Goal: Transaction & Acquisition: Purchase product/service

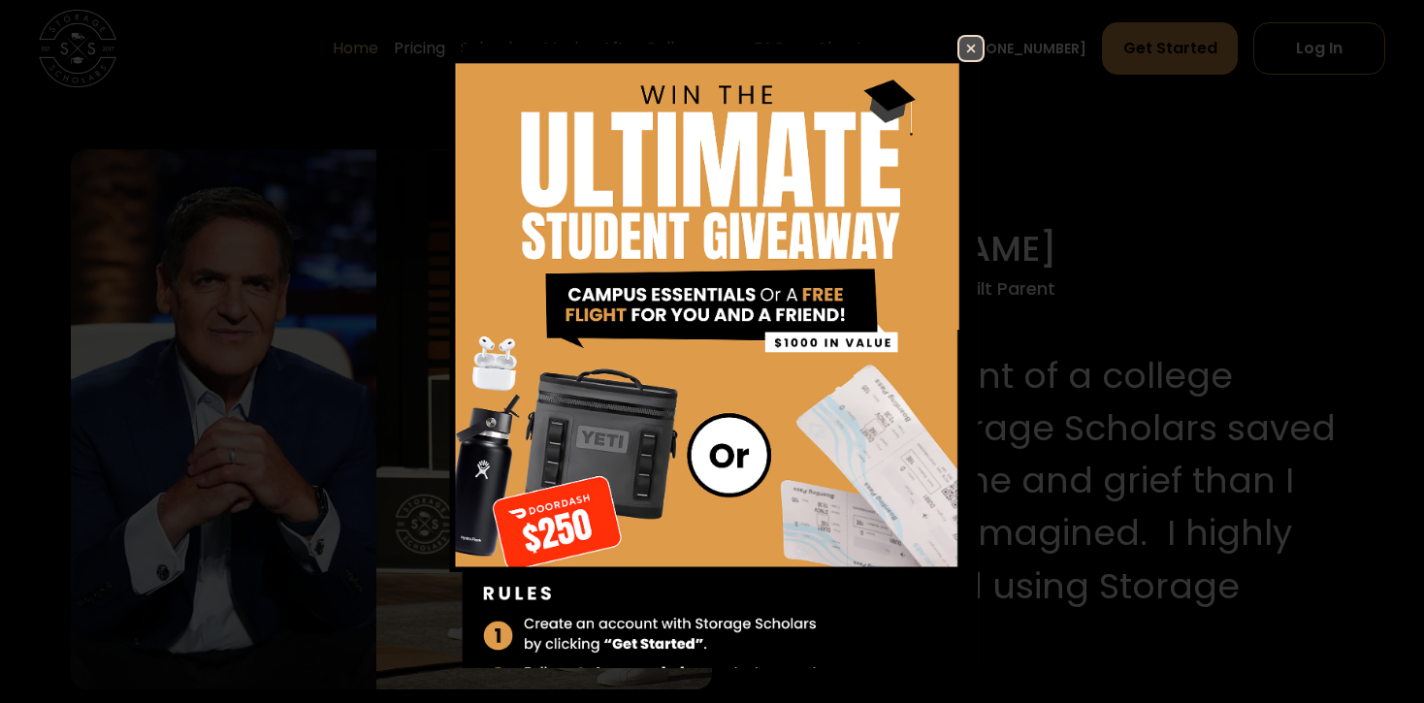
scroll to position [1877, 0]
click at [969, 42] on img at bounding box center [971, 48] width 23 height 23
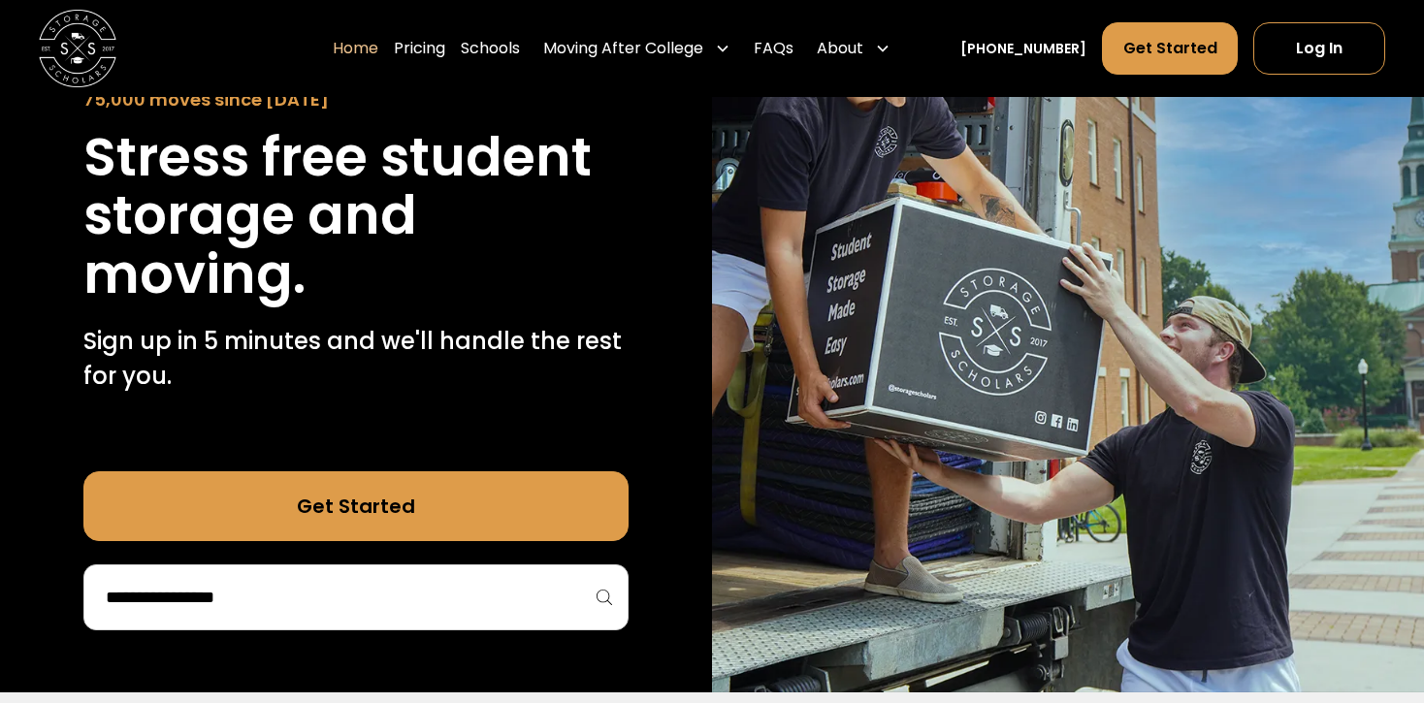
scroll to position [218, 0]
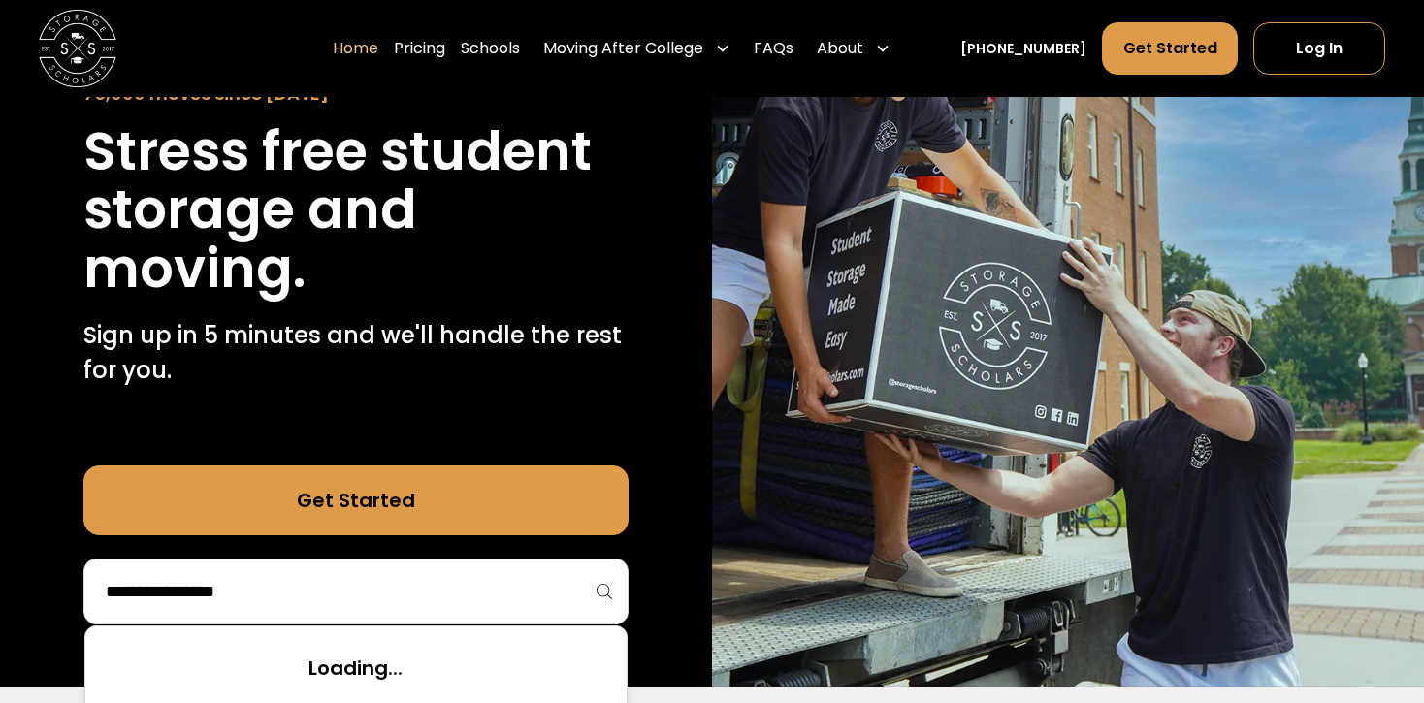
click at [240, 598] on input "search" at bounding box center [356, 591] width 504 height 33
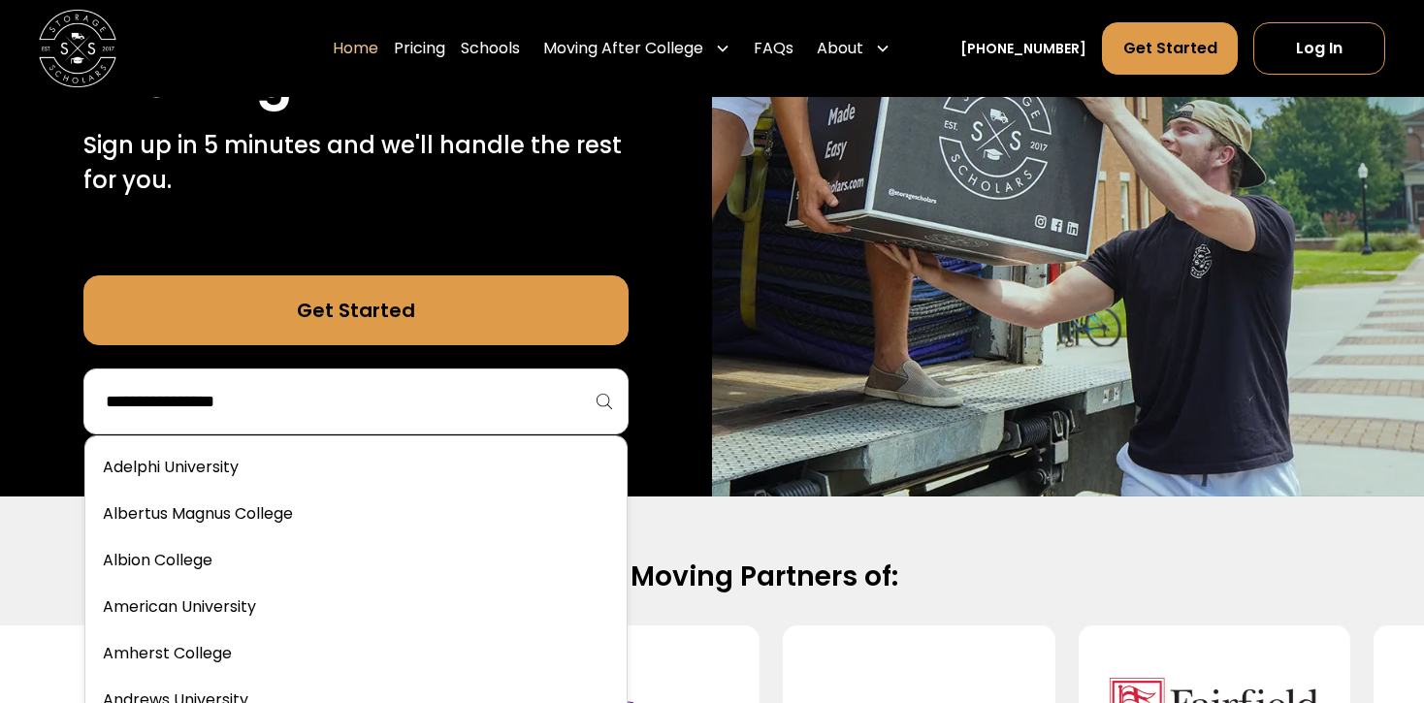
scroll to position [416, 0]
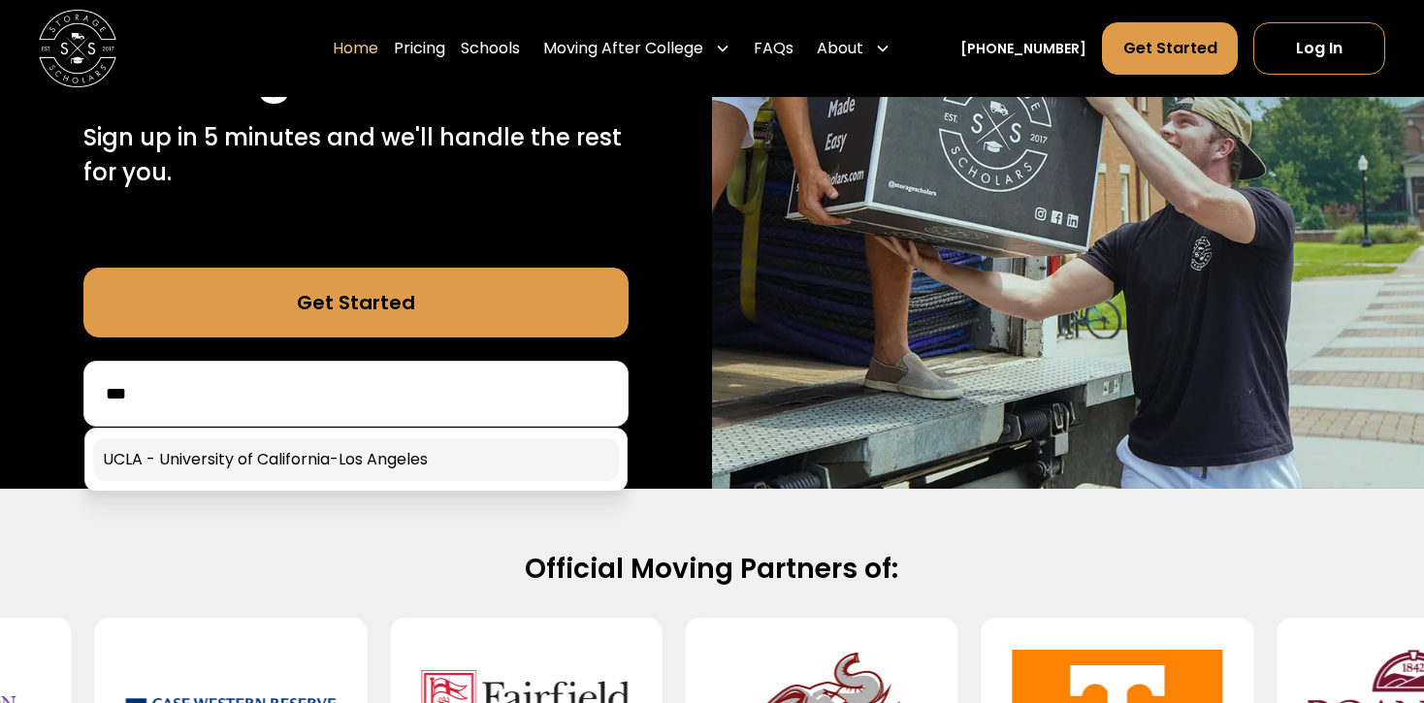
type input "***"
click at [313, 457] on link at bounding box center [355, 460] width 525 height 43
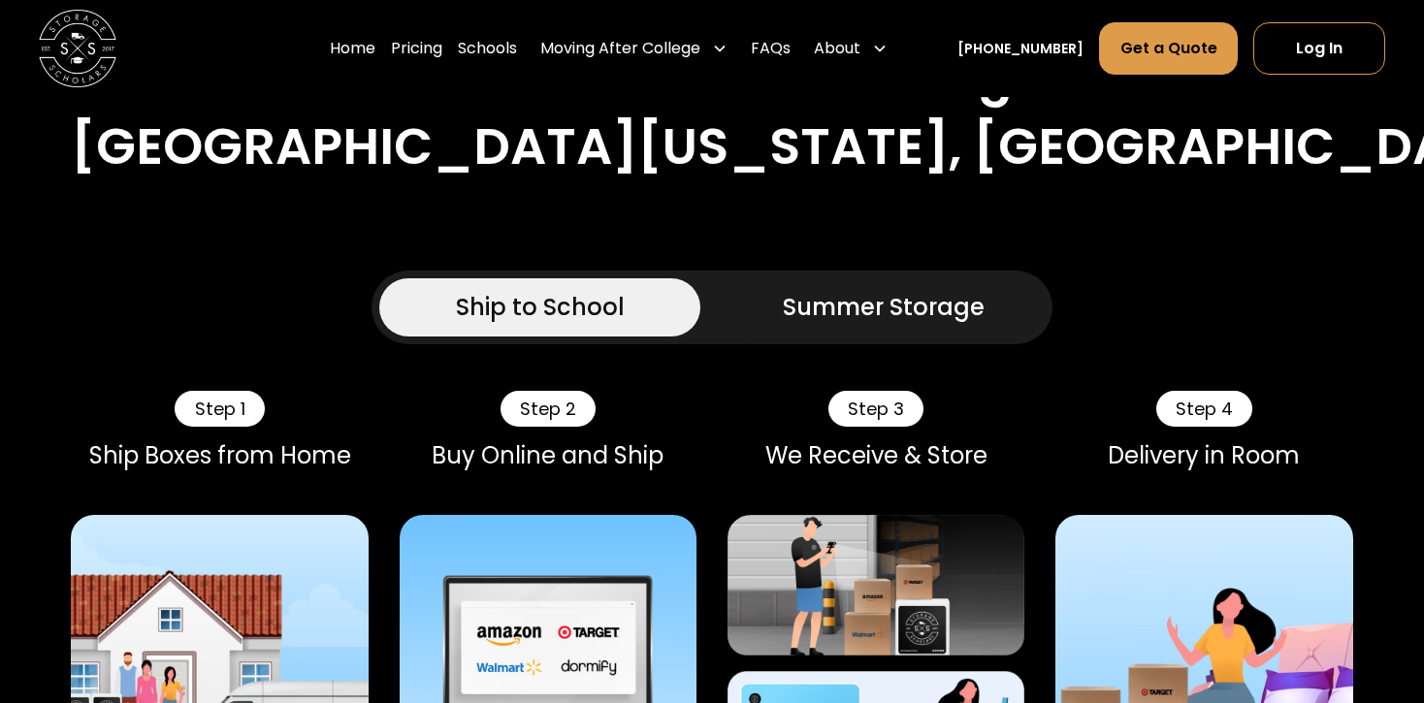
scroll to position [1121, 0]
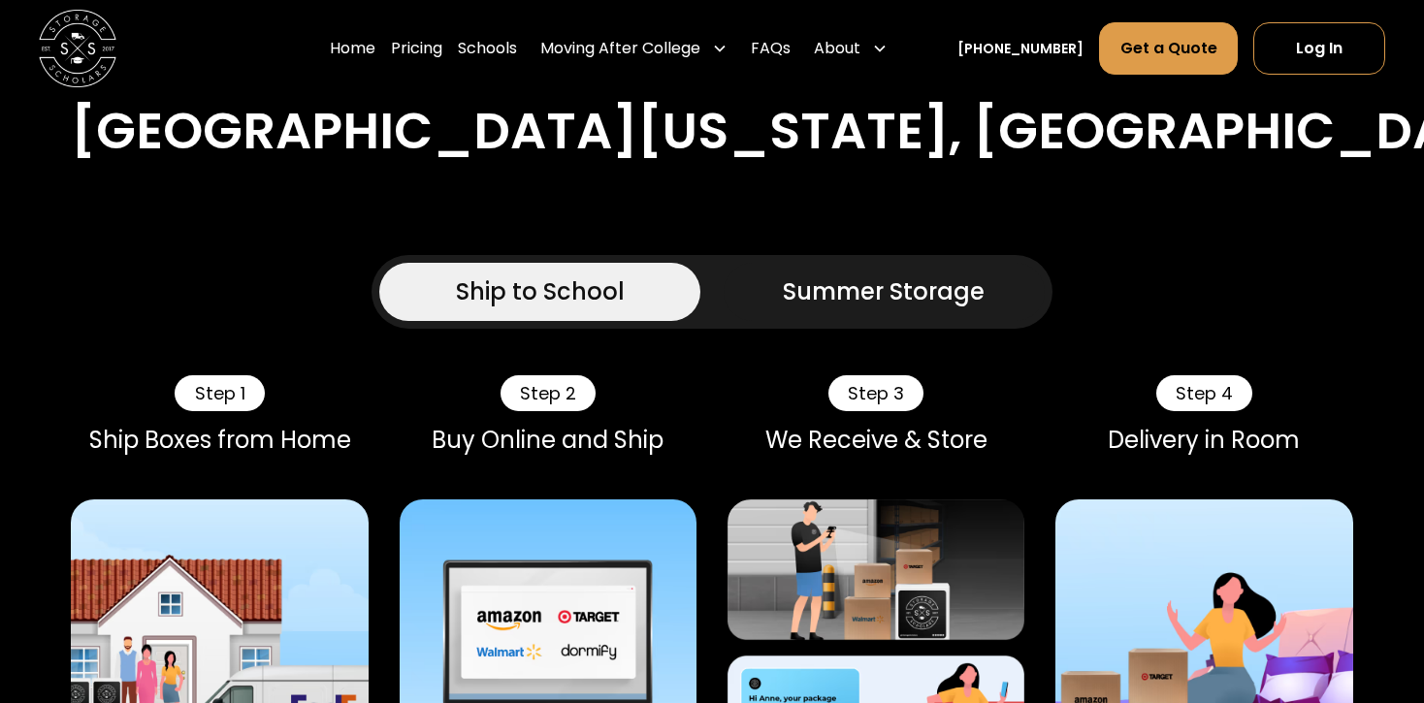
click at [731, 263] on link "Summer Storage" at bounding box center [884, 292] width 321 height 58
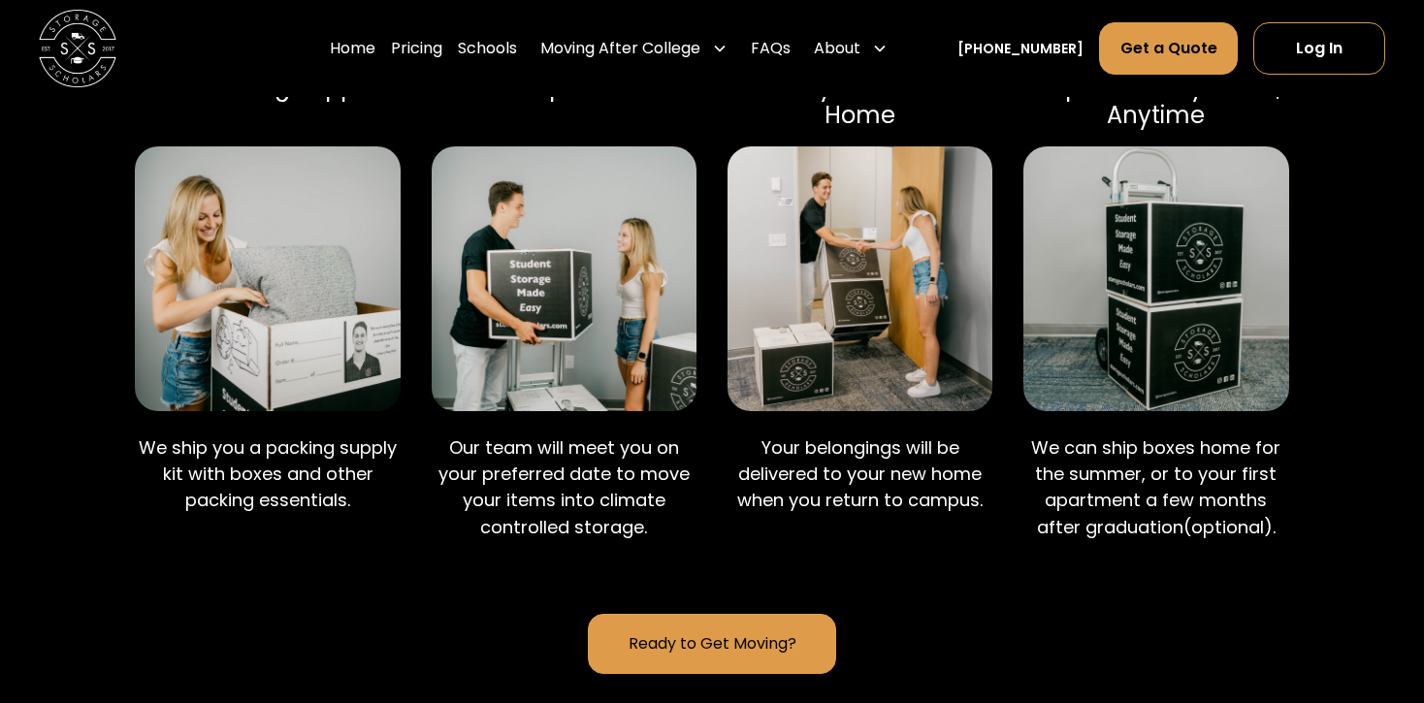
scroll to position [1464, 0]
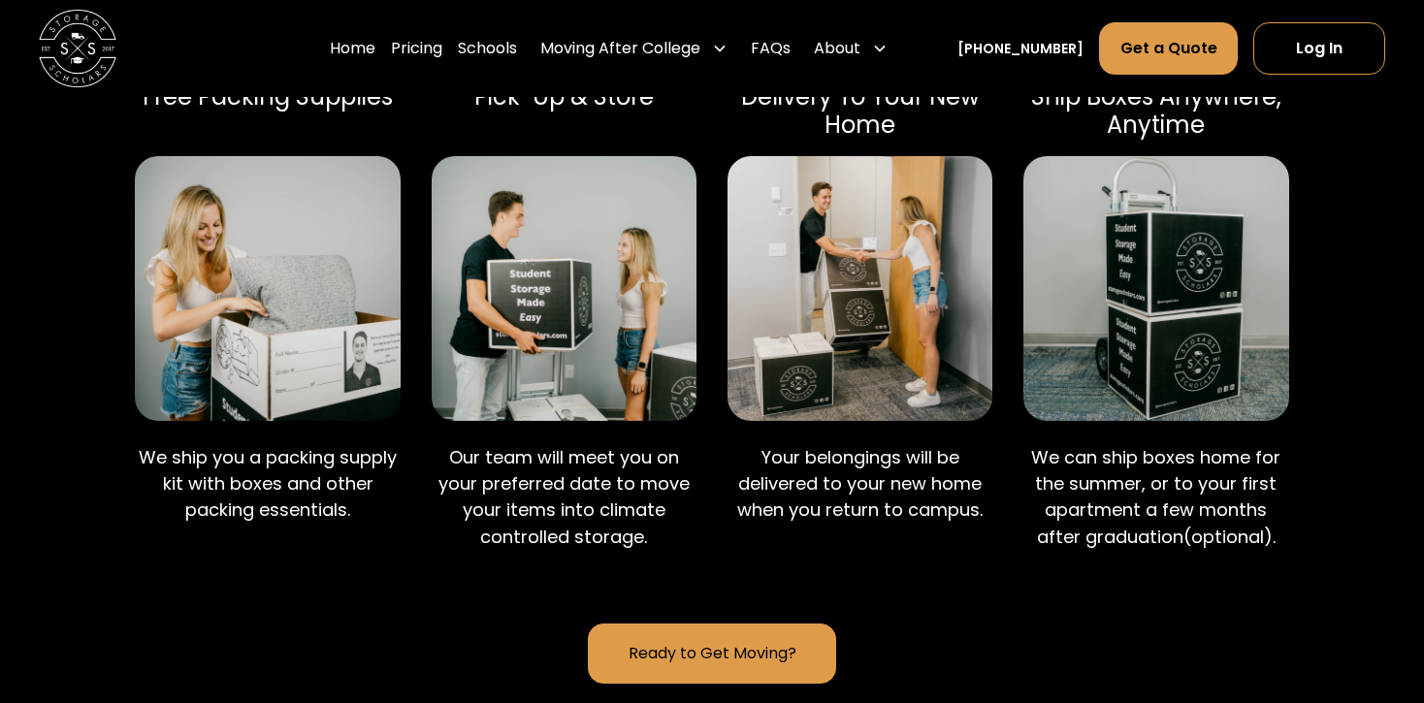
click at [647, 624] on link "Ready to Get Moving?" at bounding box center [711, 654] width 247 height 60
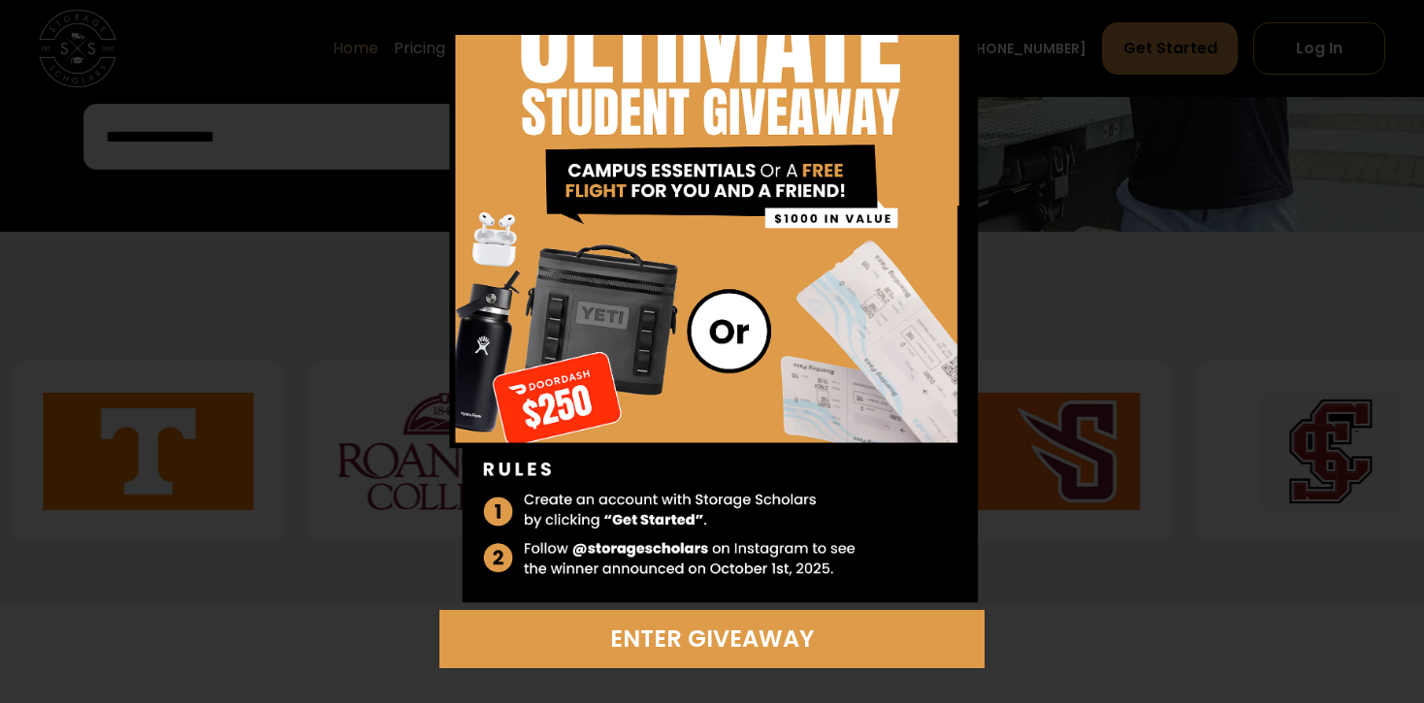
scroll to position [674, 0]
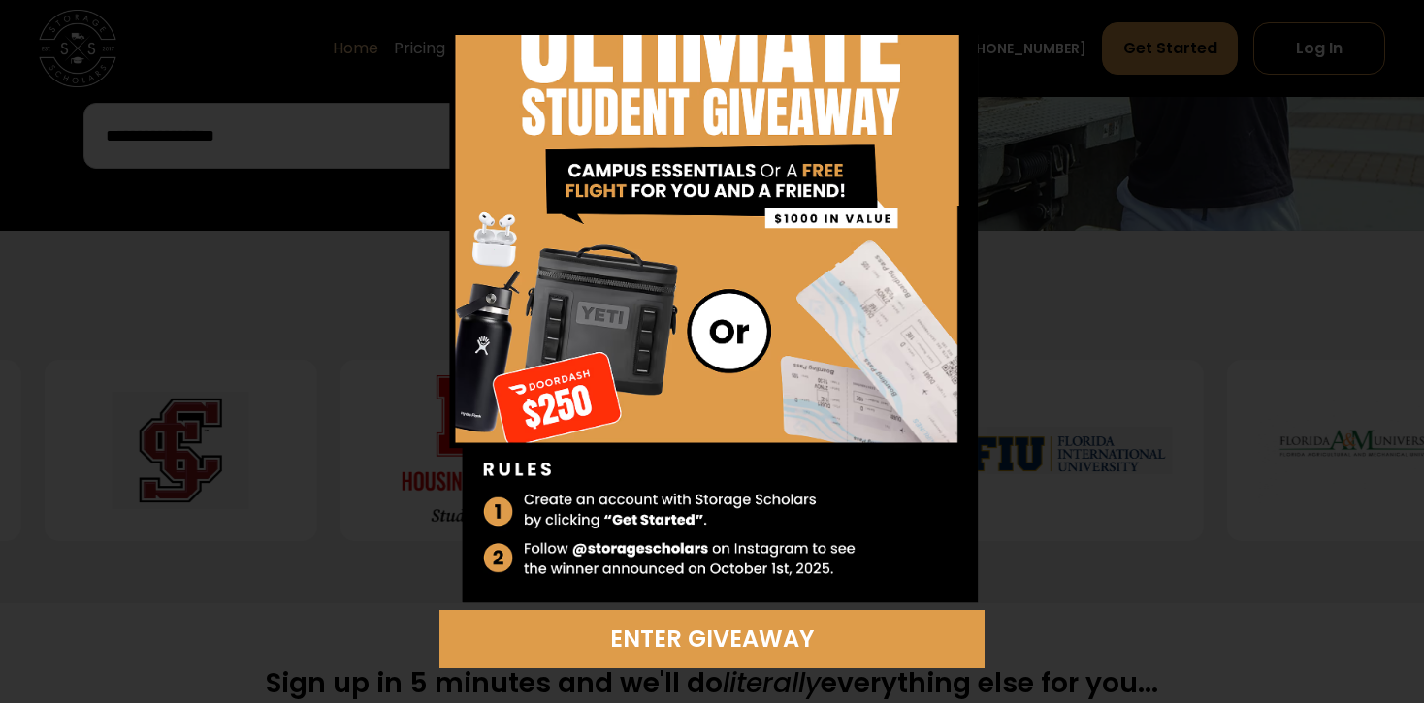
click at [1021, 118] on div "Enter Giveaway" at bounding box center [712, 352] width 687 height 634
